Goal: Find specific page/section: Find specific page/section

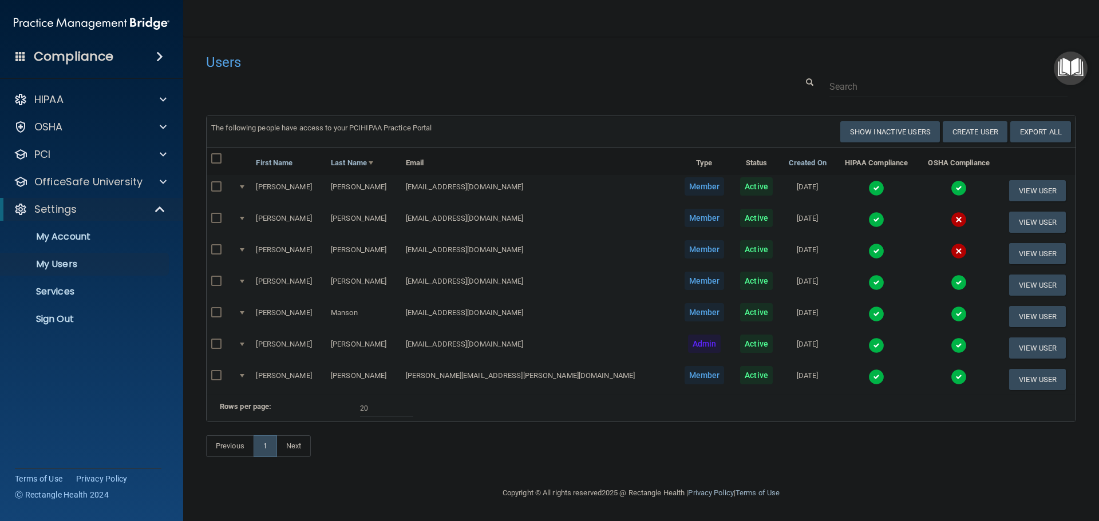
select select "20"
click at [53, 326] on link "Sign Out" at bounding box center [79, 319] width 180 height 23
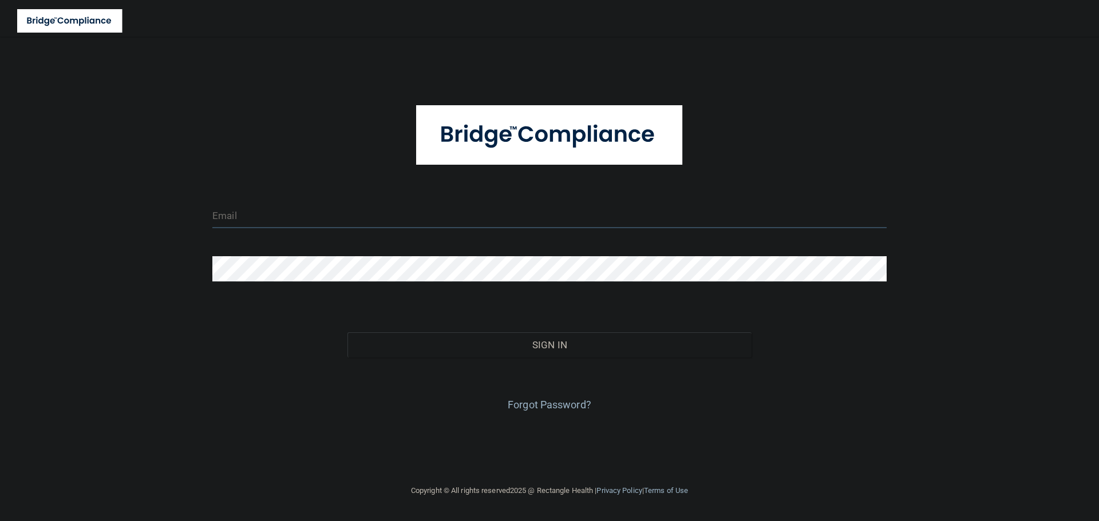
type input "cfletcher@rectanglehealth.com"
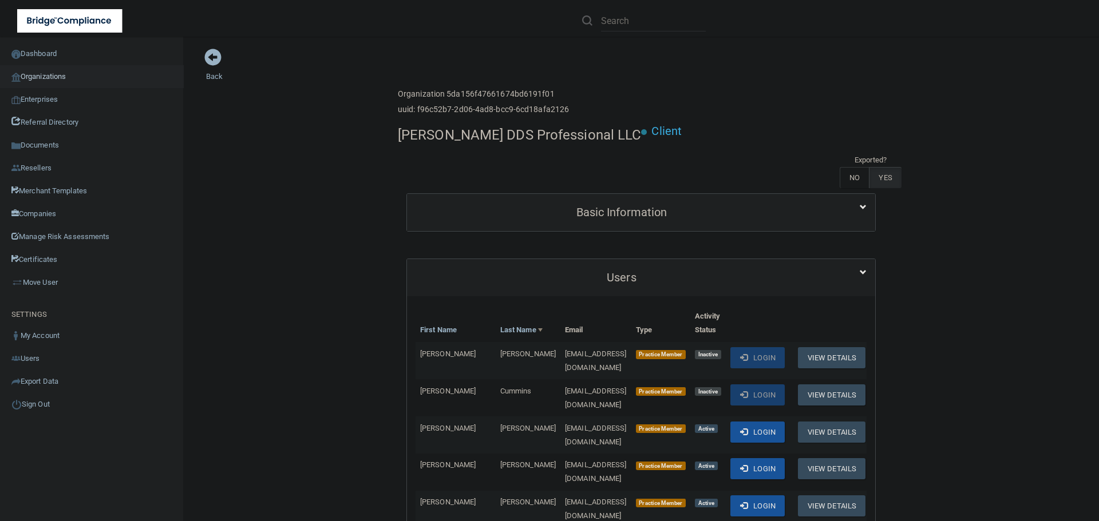
scroll to position [687, 0]
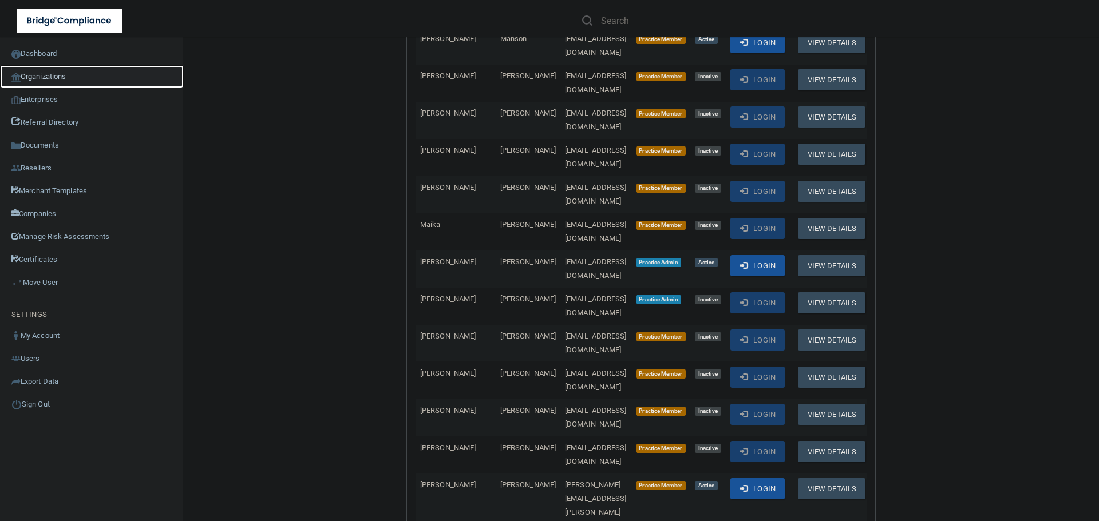
click at [63, 74] on link "Organizations" at bounding box center [92, 76] width 184 height 23
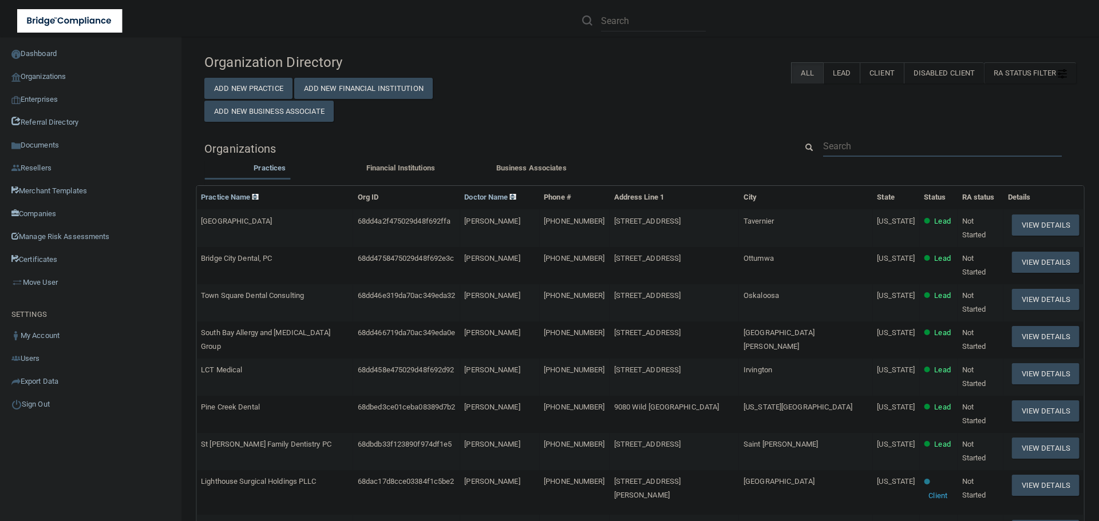
click at [846, 138] on input "text" at bounding box center [942, 146] width 239 height 21
paste input "Capodice, Efaw, Ochletree & Elger PLLC"
type input "Capodice, Efaw, Ochletree & Elger PLLC"
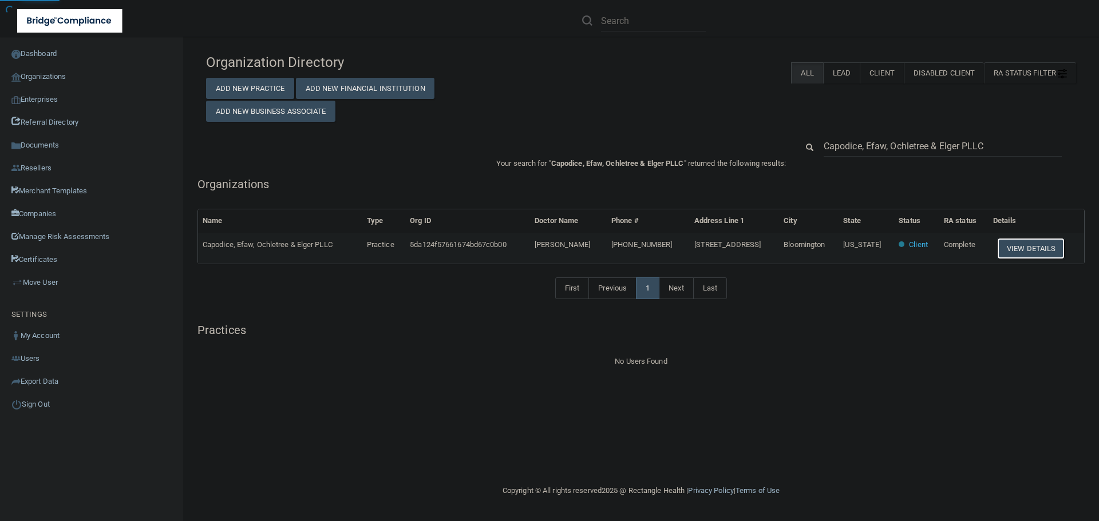
click at [1017, 247] on button "View Details" at bounding box center [1031, 248] width 68 height 21
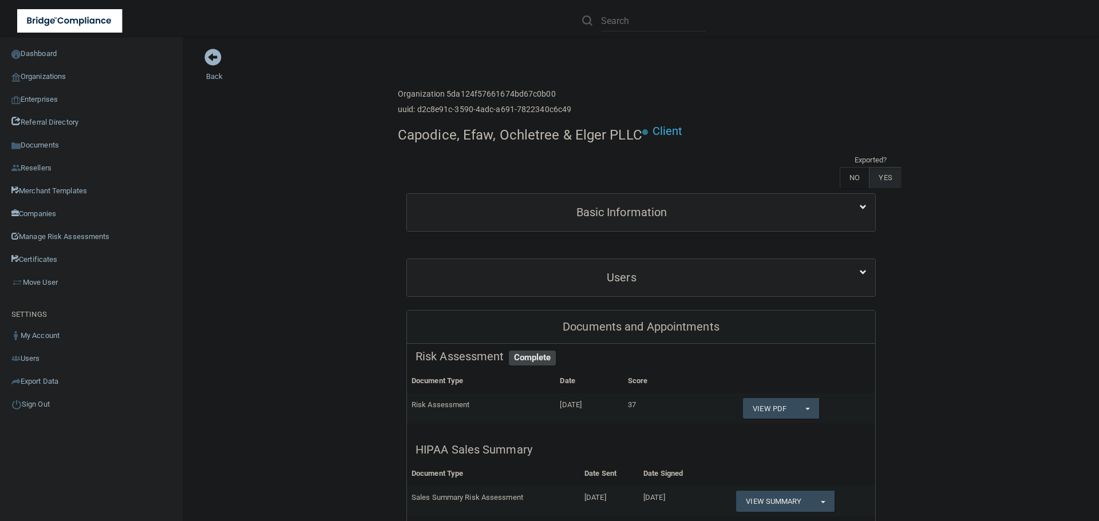
click at [800, 101] on div "Enterprise » Organization 5da124f57661674bd67c0b00 uuid: d2c8e91c-3590-4adc-a69…" at bounding box center [641, 102] width 487 height 37
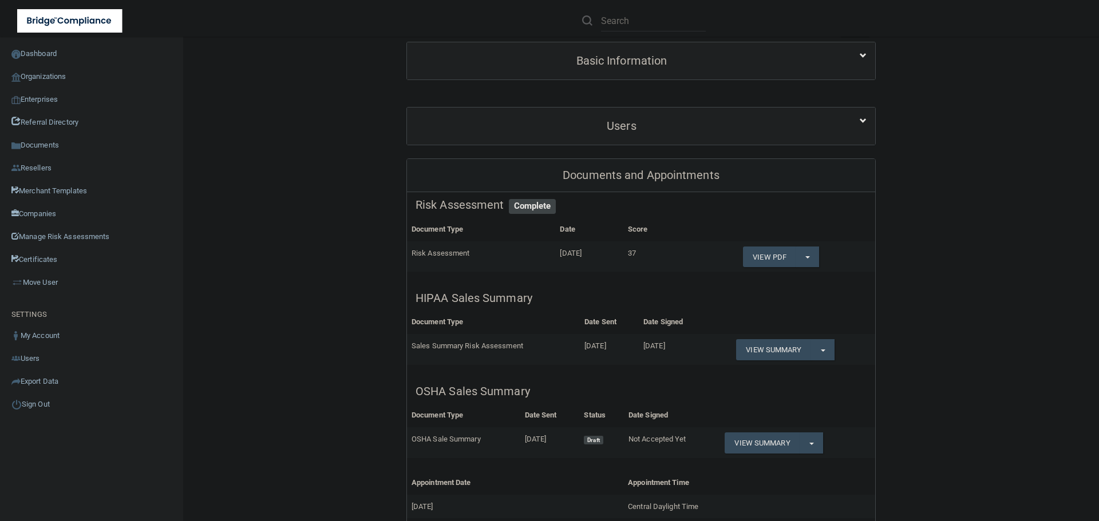
scroll to position [172, 0]
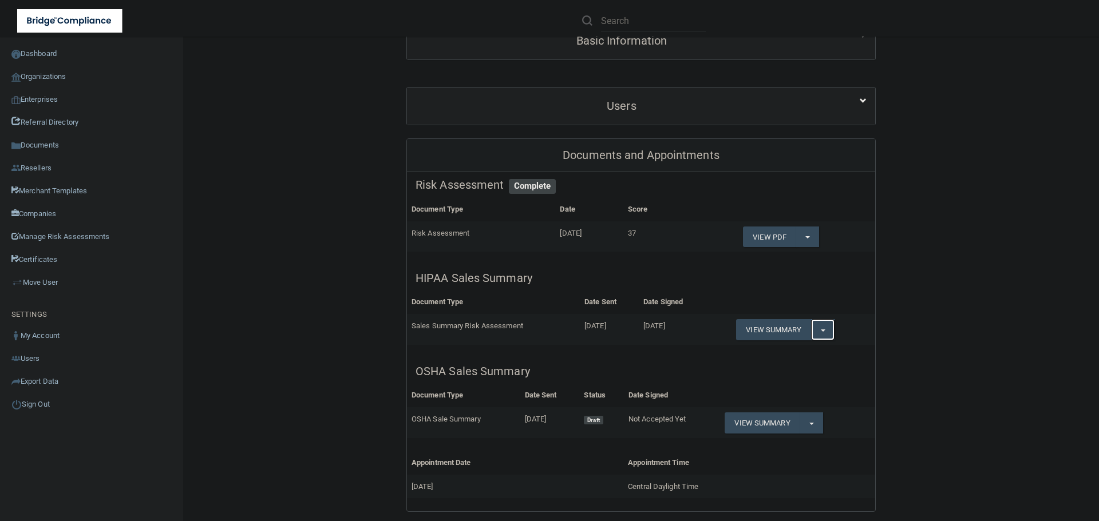
click at [821, 330] on span "button" at bounding box center [823, 331] width 5 height 2
click at [808, 349] on link "Download as PDF" at bounding box center [783, 353] width 95 height 17
click at [55, 71] on link "Organizations" at bounding box center [92, 76] width 184 height 23
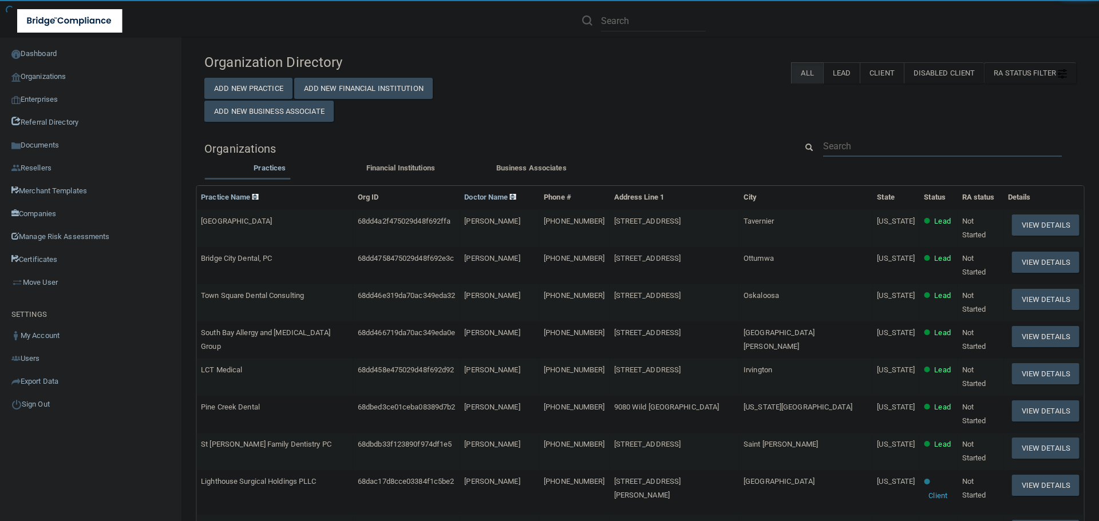
click at [853, 148] on input "text" at bounding box center [942, 146] width 239 height 21
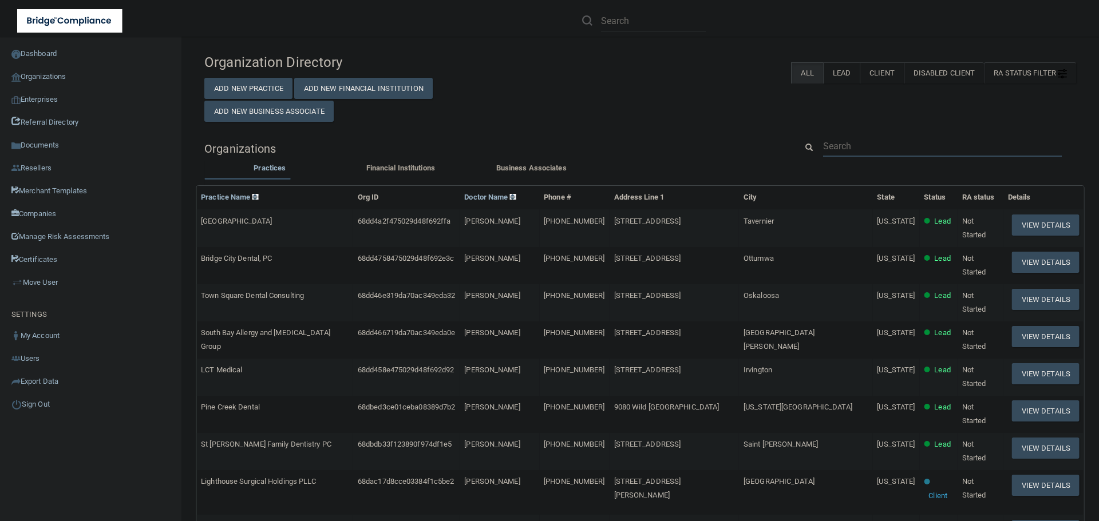
paste input "[EMAIL_ADDRESS][DOMAIN_NAME]"
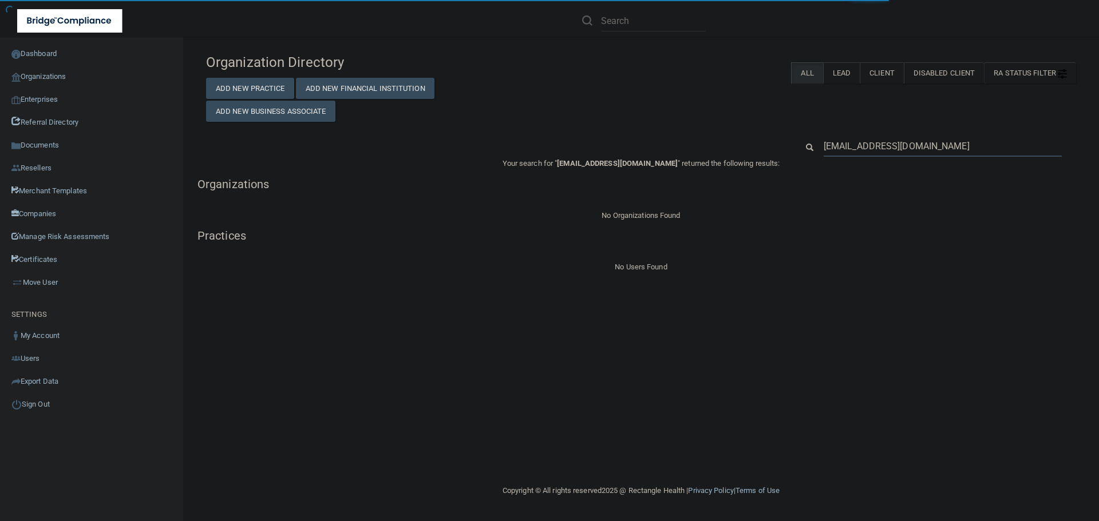
type input "[EMAIL_ADDRESS][DOMAIN_NAME]"
